Goal: Information Seeking & Learning: Learn about a topic

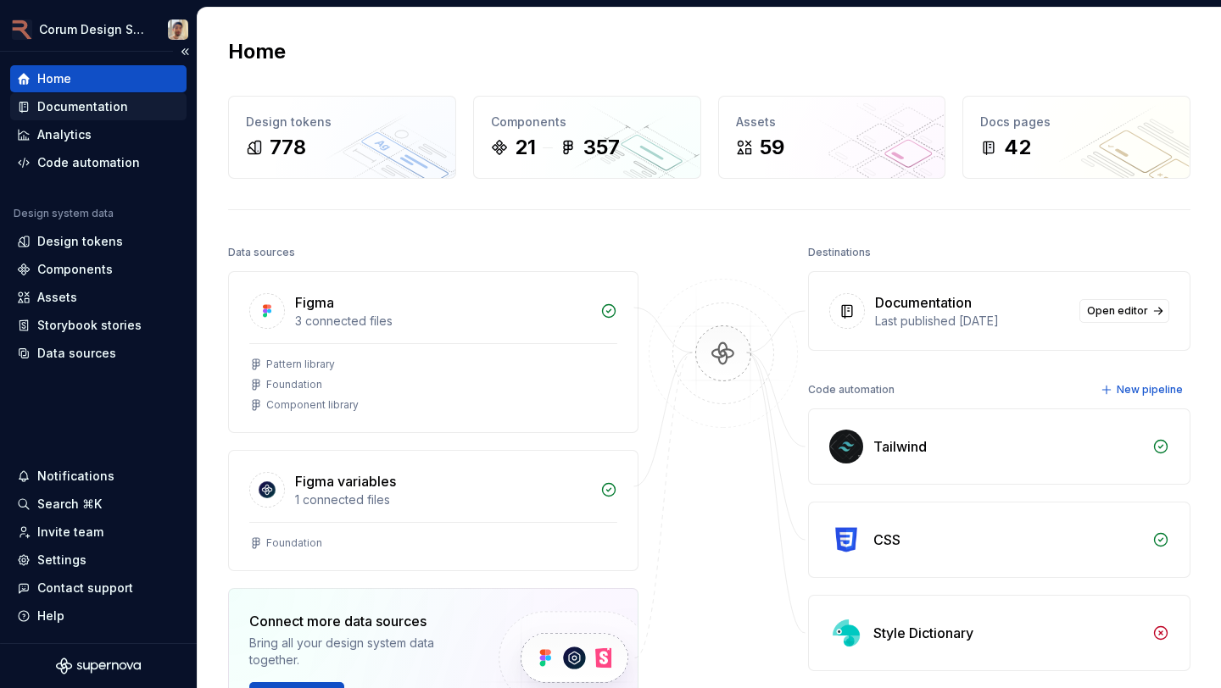
click at [95, 107] on div "Documentation" at bounding box center [82, 106] width 91 height 17
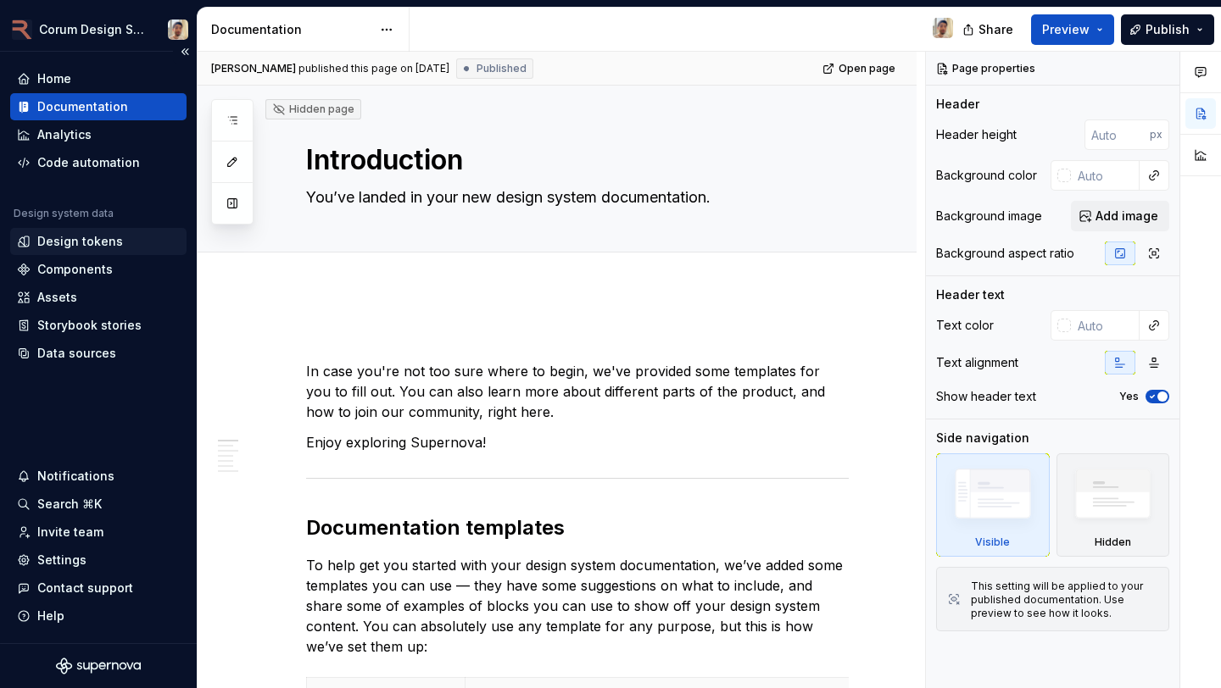
click at [69, 249] on div "Design tokens" at bounding box center [80, 241] width 86 height 17
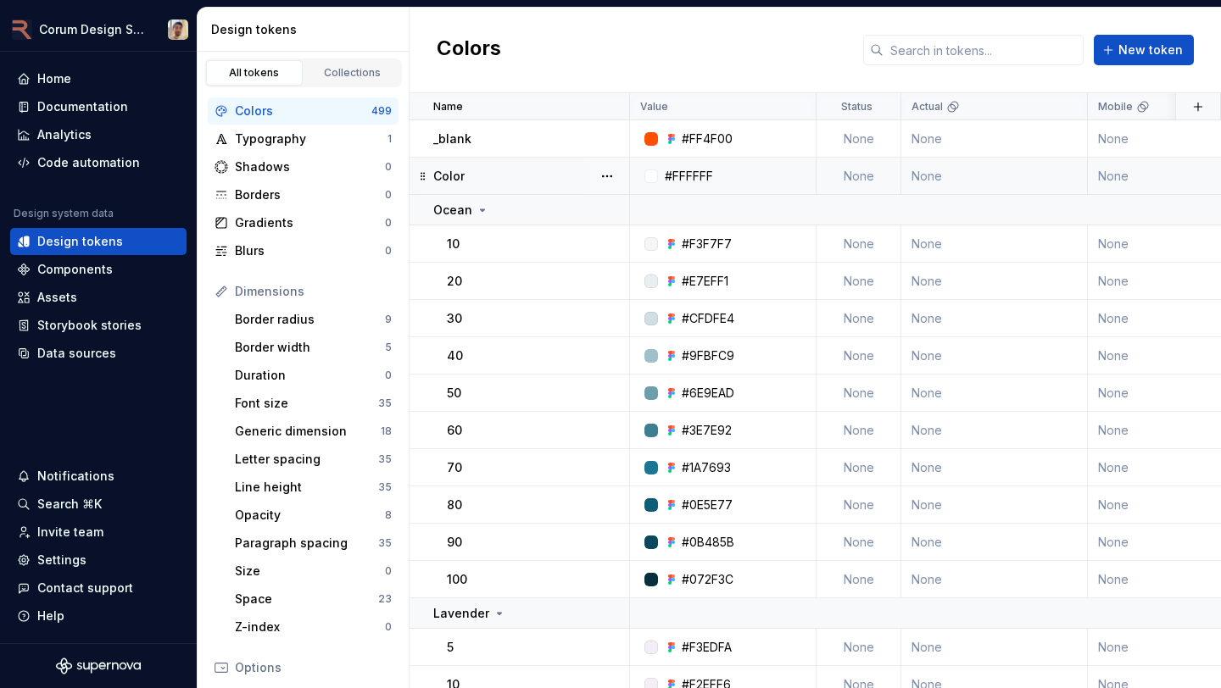
scroll to position [67, 0]
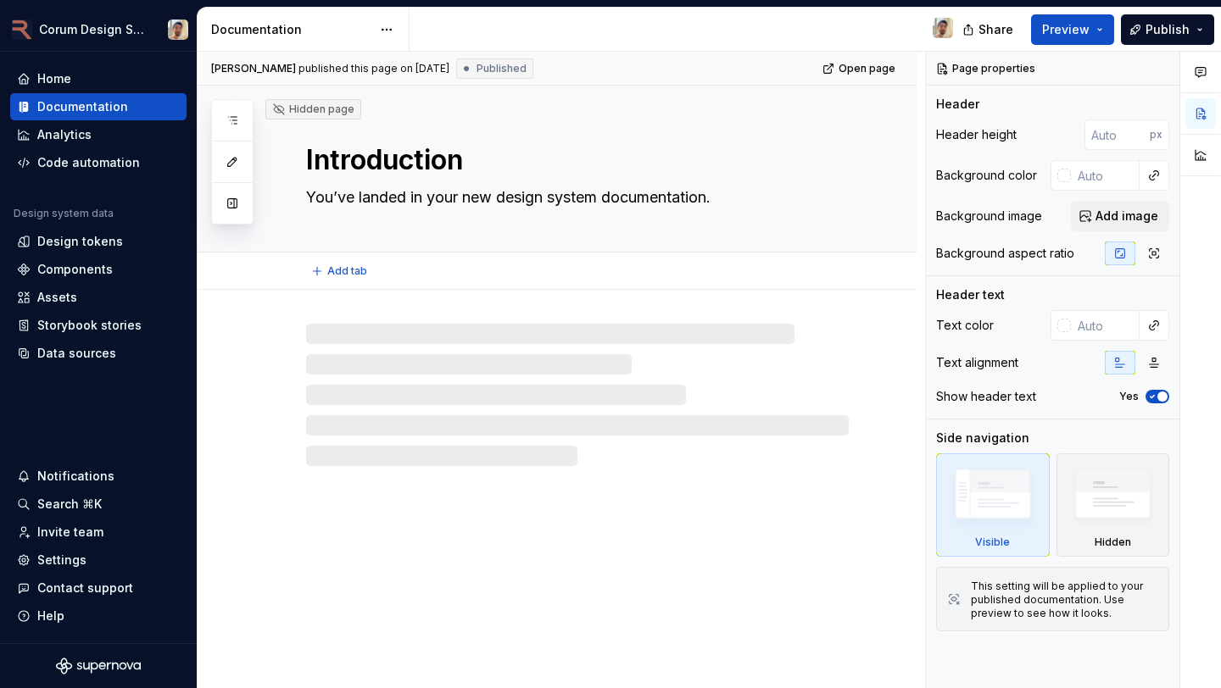
type textarea "*"
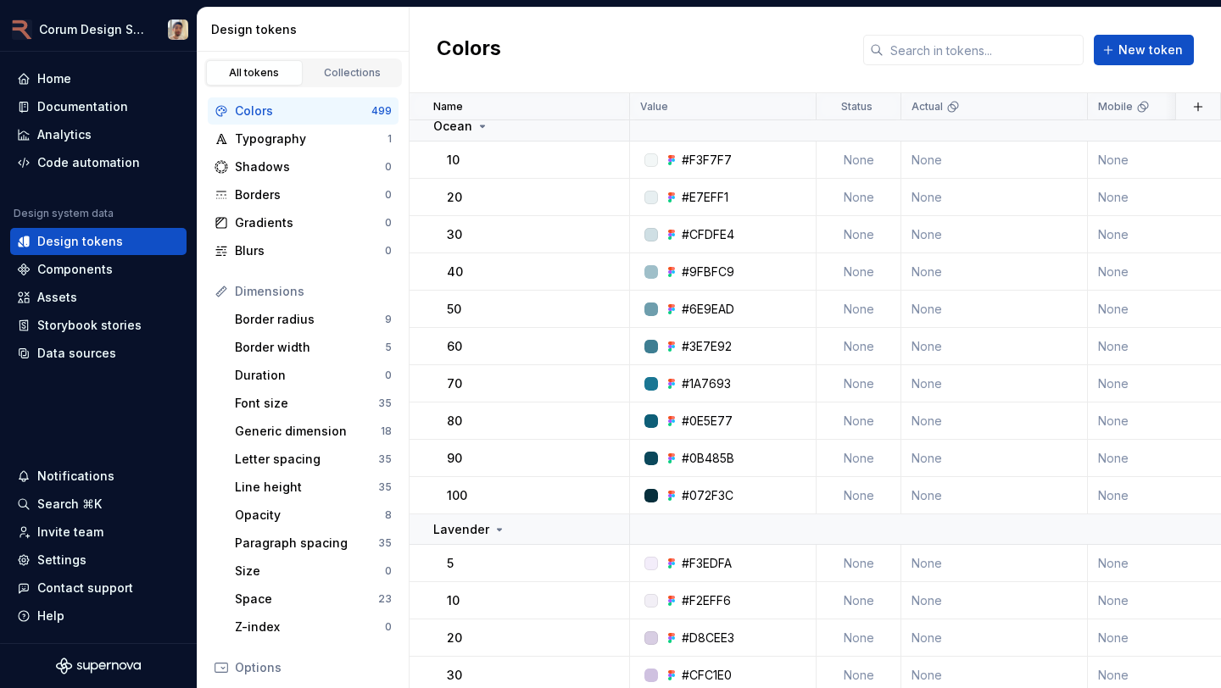
scroll to position [86, 0]
